Goal: Task Accomplishment & Management: Use online tool/utility

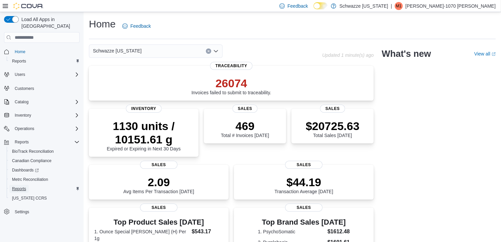
click at [19, 186] on span "Reports" at bounding box center [19, 188] width 14 height 5
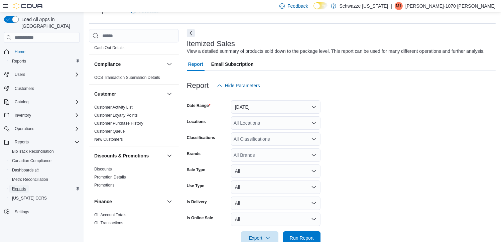
scroll to position [100, 0]
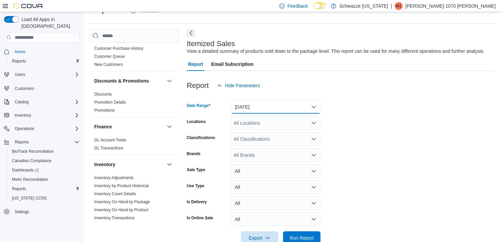
click at [267, 107] on button "[DATE]" at bounding box center [275, 106] width 89 height 13
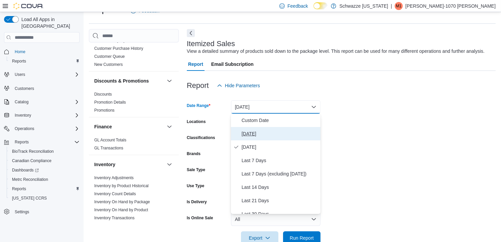
click at [250, 133] on span "[DATE]" at bounding box center [279, 134] width 76 height 8
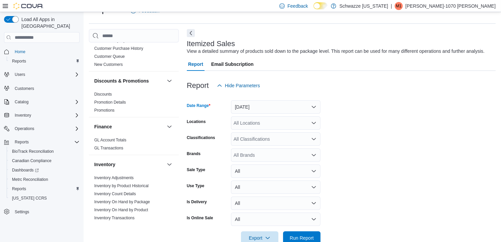
click at [266, 123] on div "All Locations" at bounding box center [275, 122] width 89 height 13
type input "***"
click at [268, 133] on span "RGO 1 Midtown" at bounding box center [264, 134] width 33 height 7
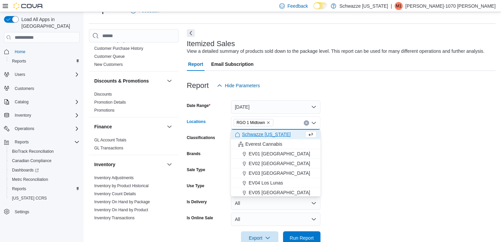
drag, startPoint x: 342, startPoint y: 123, endPoint x: 325, endPoint y: 128, distance: 18.2
click at [342, 122] on form "Date Range [DATE] Locations [GEOGRAPHIC_DATA] 1 Midtown Combo box. Selected. RG…" at bounding box center [341, 168] width 309 height 152
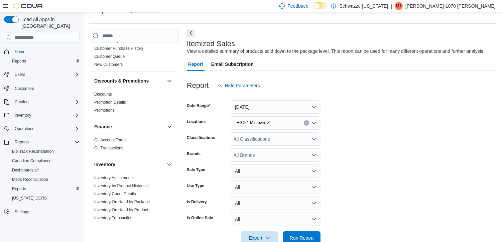
click at [293, 143] on div "All Classifications" at bounding box center [275, 138] width 89 height 13
type input "***"
click at [268, 146] on button "The Doc's office" at bounding box center [275, 151] width 89 height 10
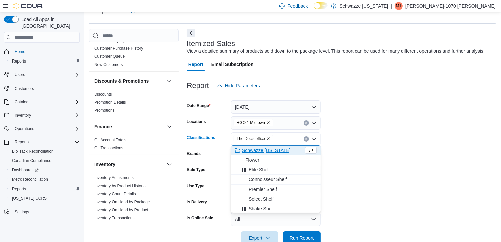
click at [371, 153] on form "Date Range [DATE] Locations RGO 1 Midtown Classifications The Doc's office Comb…" at bounding box center [341, 168] width 309 height 152
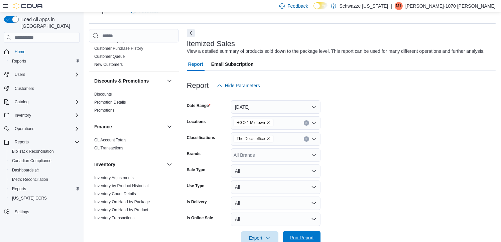
click at [311, 233] on span "Run Report" at bounding box center [301, 237] width 29 height 13
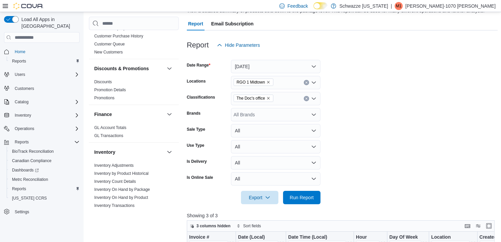
scroll to position [149, 0]
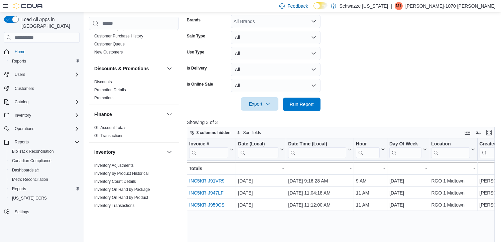
click at [256, 102] on span "Export" at bounding box center [259, 103] width 29 height 13
click at [259, 115] on span "Export to Excel" at bounding box center [260, 117] width 30 height 5
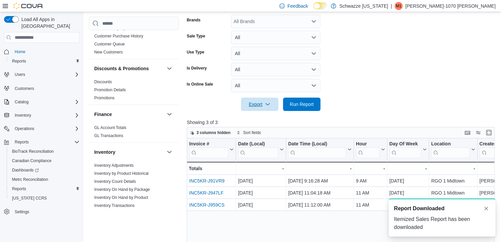
scroll to position [0, 0]
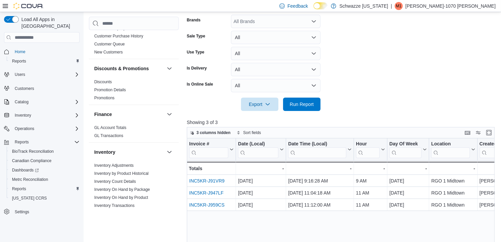
click at [477, 6] on p "[PERSON_NAME]-1070 [PERSON_NAME]" at bounding box center [450, 6] width 90 height 8
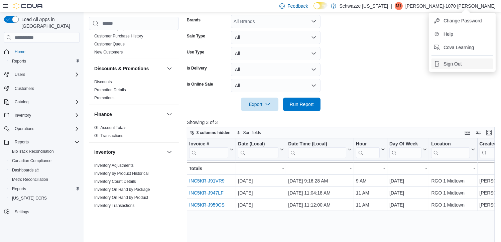
click at [451, 61] on span "Sign Out" at bounding box center [452, 63] width 18 height 7
